Goal: Information Seeking & Learning: Understand process/instructions

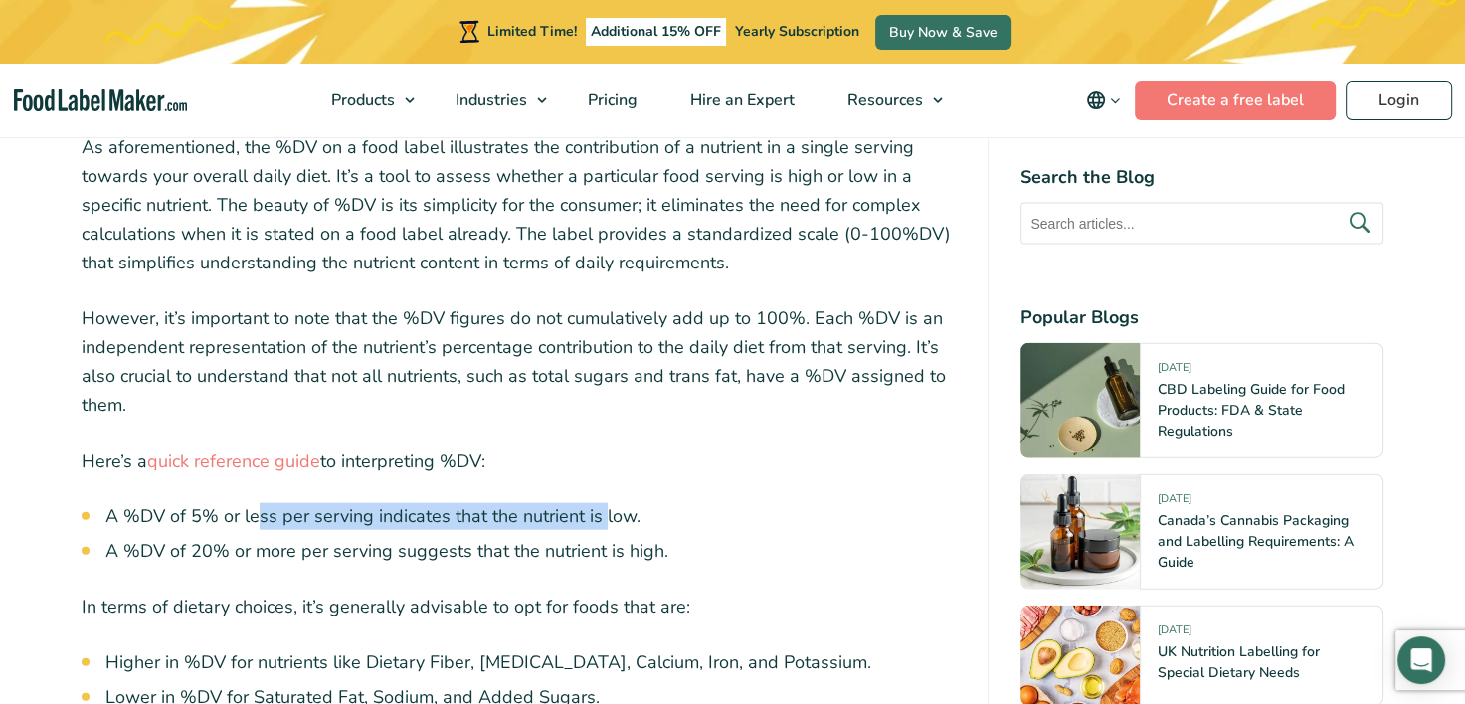
drag, startPoint x: 256, startPoint y: 445, endPoint x: 604, endPoint y: 446, distance: 348.1
click at [604, 503] on li "A %DV of 5% or less per serving indicates that the nutrient is low." at bounding box center [530, 516] width 851 height 27
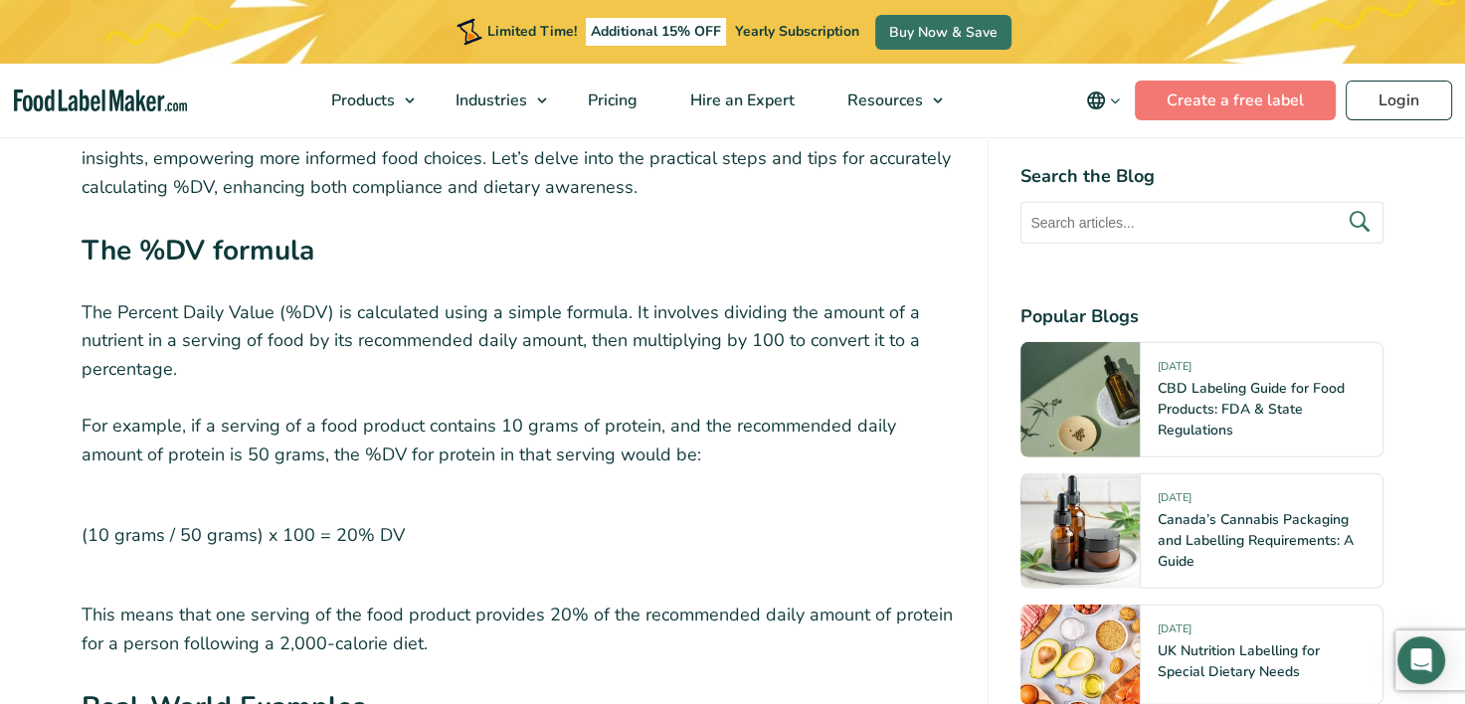
scroll to position [5520, 0]
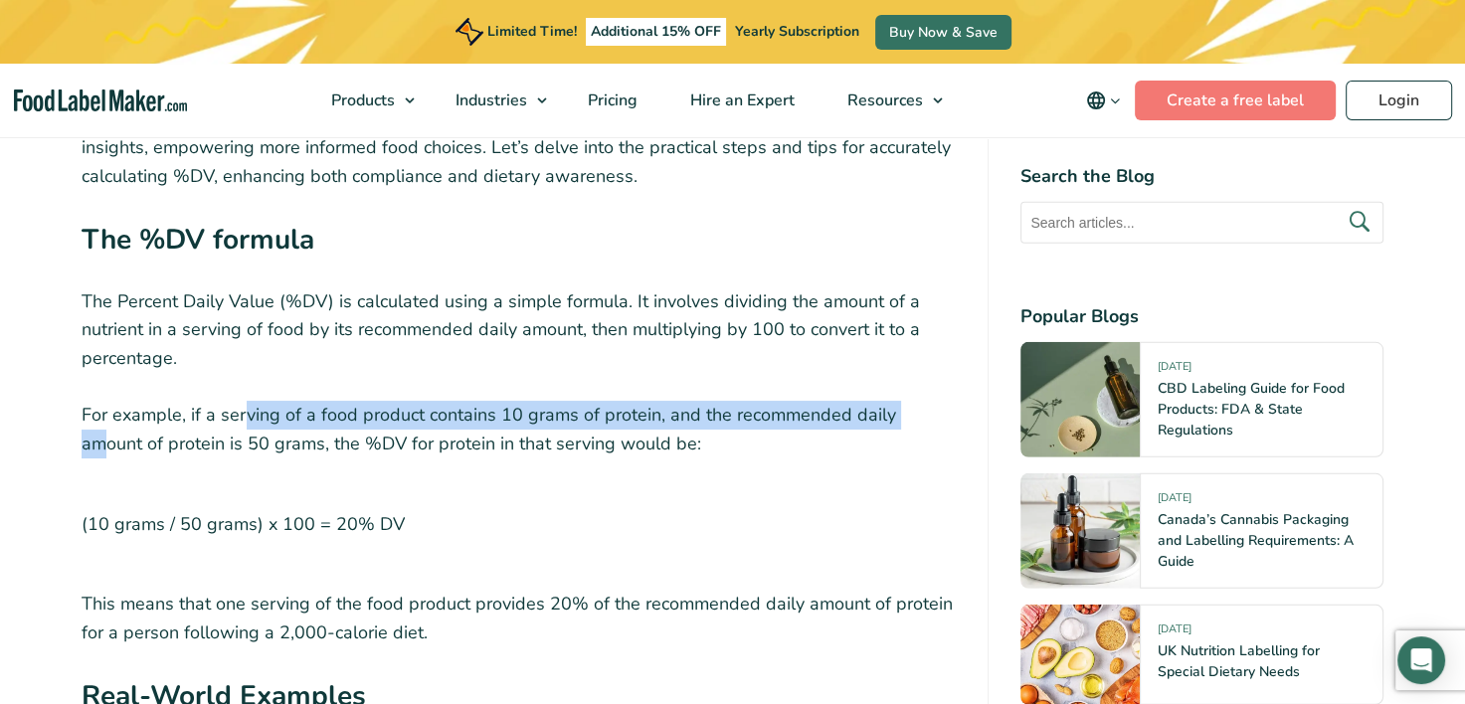
drag, startPoint x: 246, startPoint y: 345, endPoint x: 915, endPoint y: 350, distance: 669.3
click at [915, 401] on p "For example, if a serving of a food product contains 10 grams of protein, and t…" at bounding box center [519, 430] width 875 height 58
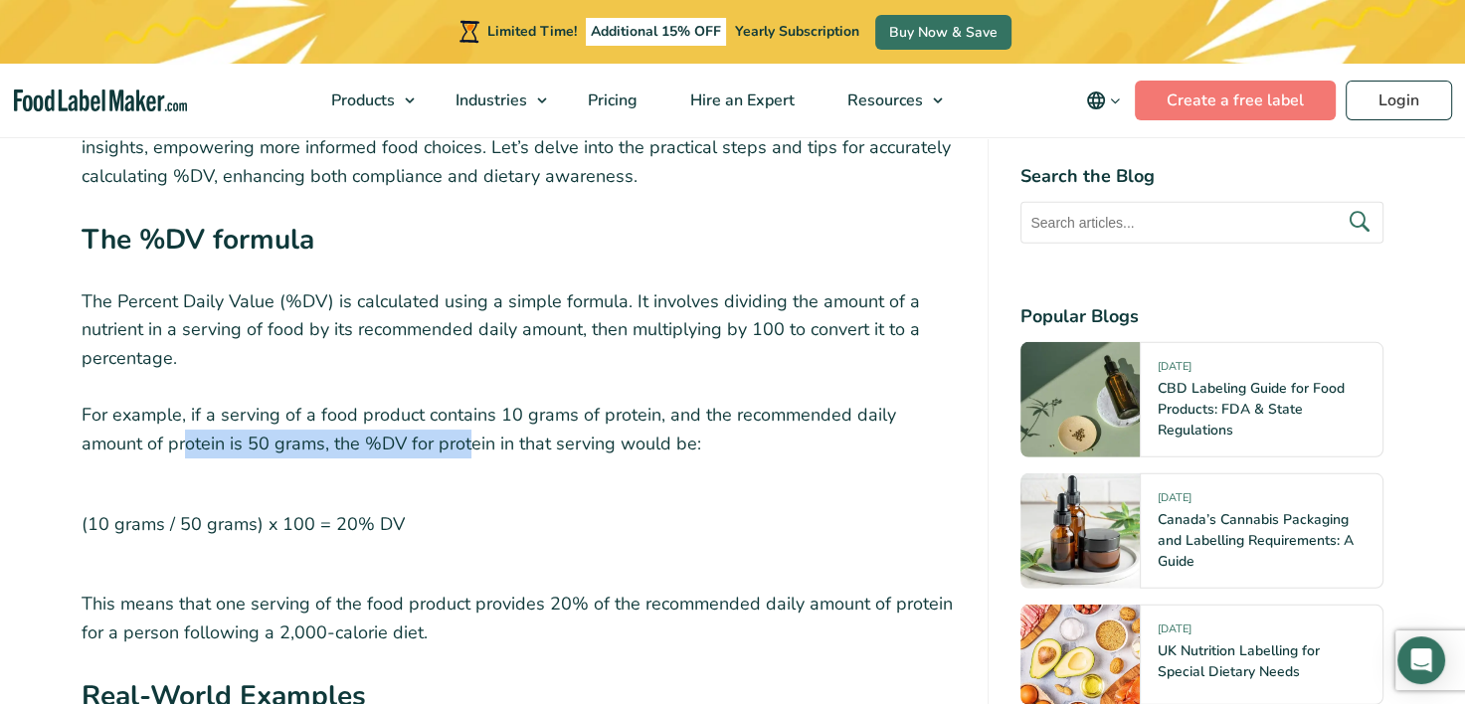
drag, startPoint x: 116, startPoint y: 378, endPoint x: 399, endPoint y: 381, distance: 282.5
click at [399, 401] on p "For example, if a serving of a food product contains 10 grams of protein, and t…" at bounding box center [519, 430] width 875 height 58
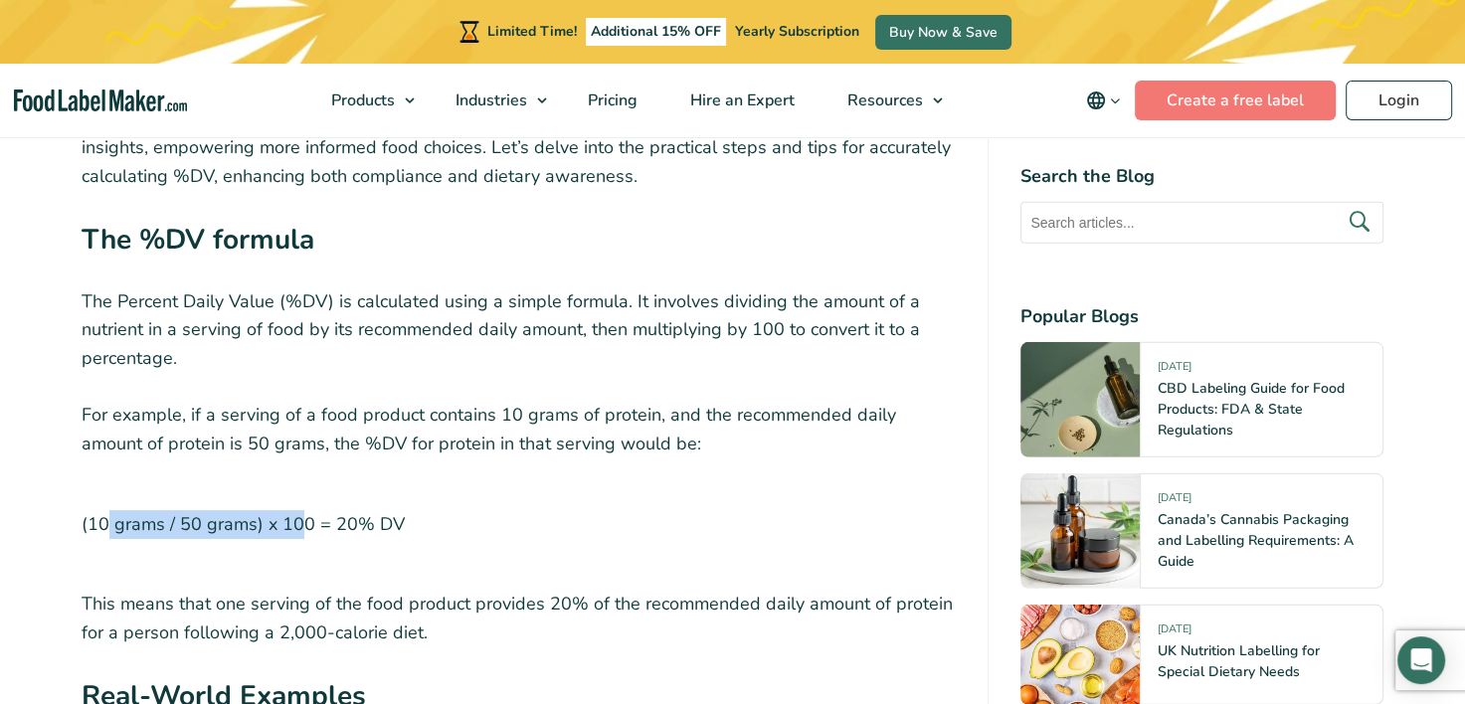
drag, startPoint x: 104, startPoint y: 449, endPoint x: 301, endPoint y: 450, distance: 196.9
click at [301, 486] on p "(10 grams / 50 grams) x 100 = 20% DV" at bounding box center [519, 524] width 875 height 77
drag, startPoint x: 301, startPoint y: 450, endPoint x: 211, endPoint y: 445, distance: 90.6
click at [211, 486] on p "(10 grams / 50 grams) x 100 = 20% DV" at bounding box center [519, 524] width 875 height 77
click at [220, 486] on p "(10 grams / 50 grams) x 100 = 20% DV" at bounding box center [519, 524] width 875 height 77
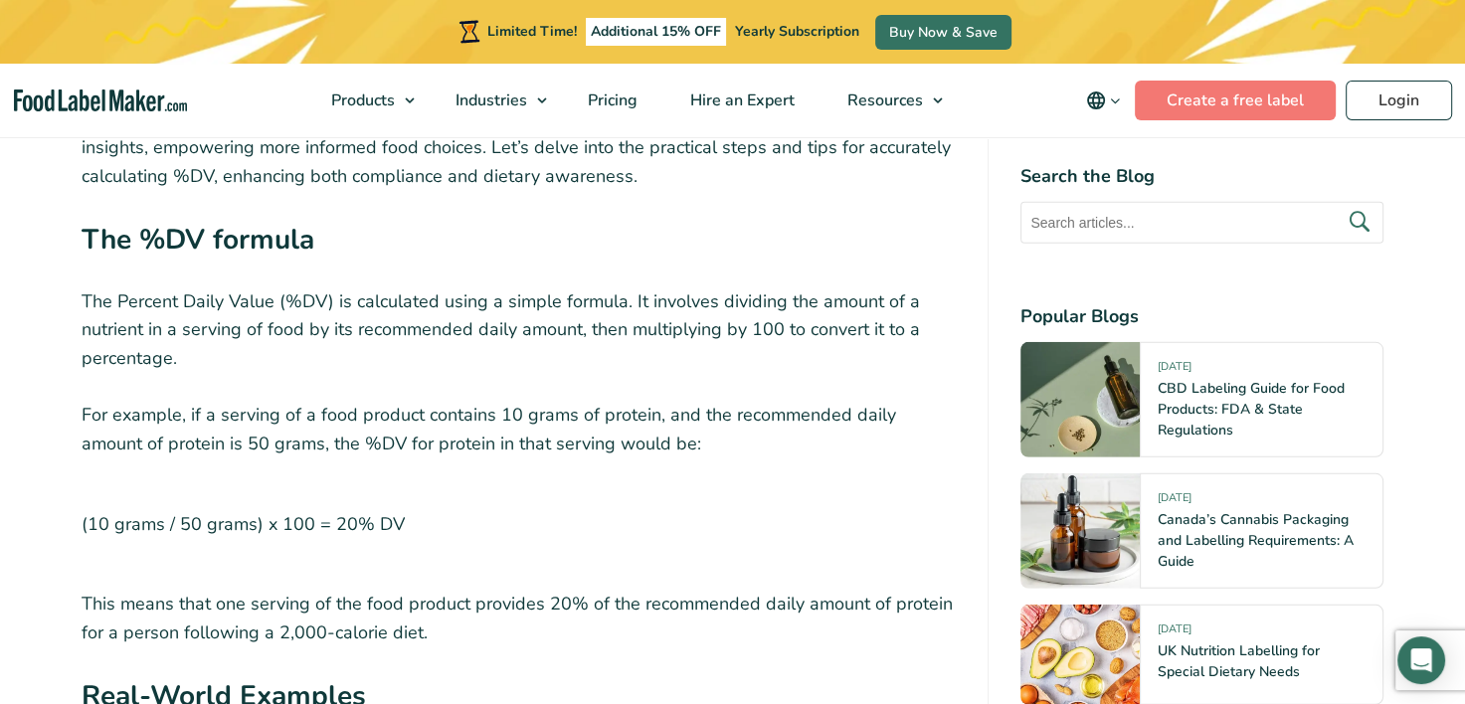
click at [223, 401] on p "For example, if a serving of a food product contains 10 grams of protein, and t…" at bounding box center [519, 430] width 875 height 58
drag, startPoint x: 126, startPoint y: 451, endPoint x: 331, endPoint y: 462, distance: 205.2
click at [331, 486] on p "(10 grams / 50 grams) x 100 = 20% DV" at bounding box center [519, 524] width 875 height 77
drag, startPoint x: 331, startPoint y: 462, endPoint x: 198, endPoint y: 455, distance: 133.4
click at [198, 486] on p "(10 grams / 50 grams) x 100 = 20% DV" at bounding box center [519, 524] width 875 height 77
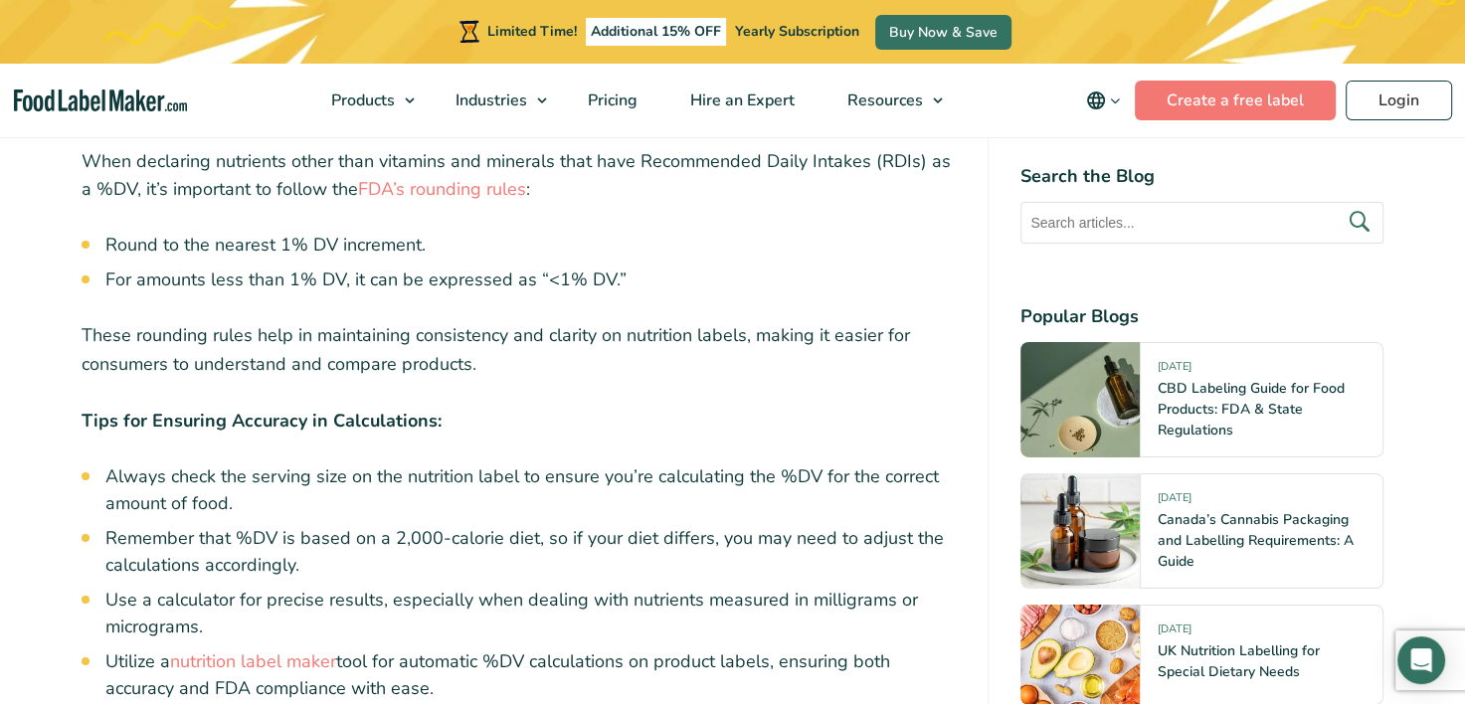
scroll to position [6564, 0]
